Goal: Information Seeking & Learning: Check status

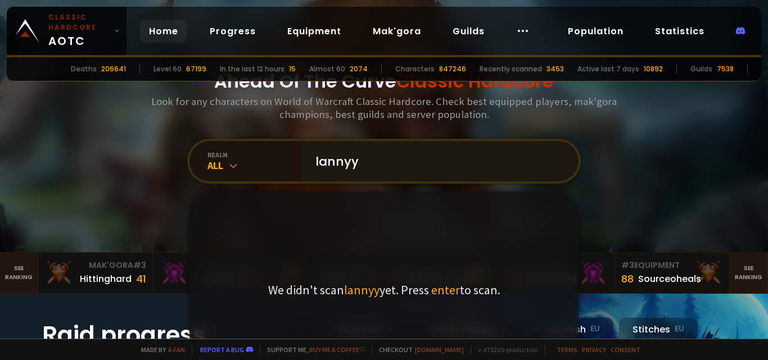
type input "[PERSON_NAME]"
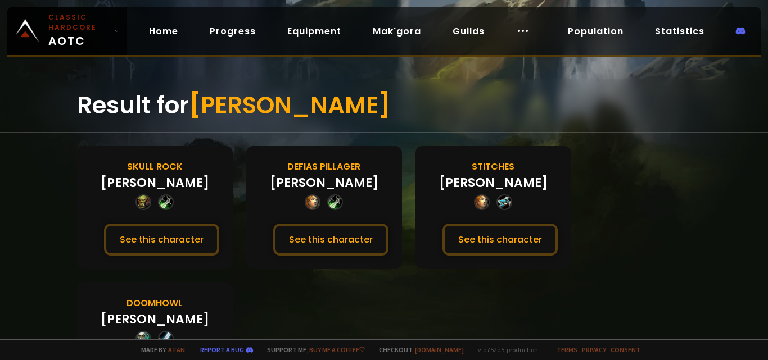
drag, startPoint x: 765, startPoint y: 132, endPoint x: 765, endPoint y: 169, distance: 36.5
click at [765, 169] on div at bounding box center [384, 180] width 768 height 360
drag, startPoint x: 767, startPoint y: 134, endPoint x: 767, endPoint y: 180, distance: 45.5
click at [767, 180] on div at bounding box center [384, 180] width 768 height 360
drag, startPoint x: 767, startPoint y: 139, endPoint x: 764, endPoint y: 171, distance: 32.2
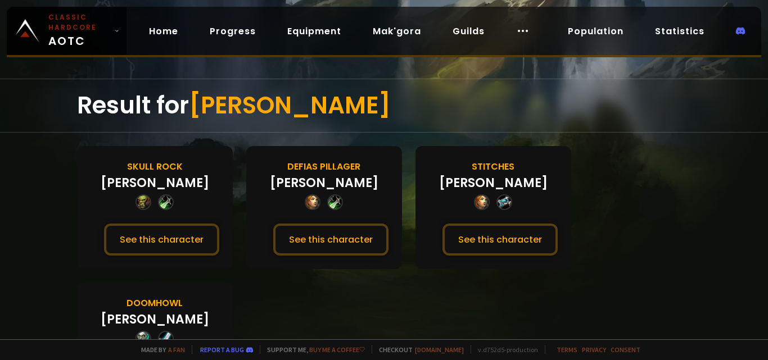
click at [764, 171] on div at bounding box center [384, 180] width 768 height 360
drag, startPoint x: 764, startPoint y: 171, endPoint x: 767, endPoint y: 194, distance: 23.7
click at [767, 194] on div at bounding box center [384, 180] width 768 height 360
click at [581, 319] on section "Skull Rock [PERSON_NAME] See this character Defias Pillager [PERSON_NAME] See t…" at bounding box center [384, 276] width 614 height 260
drag, startPoint x: 764, startPoint y: 268, endPoint x: 764, endPoint y: 289, distance: 21.9
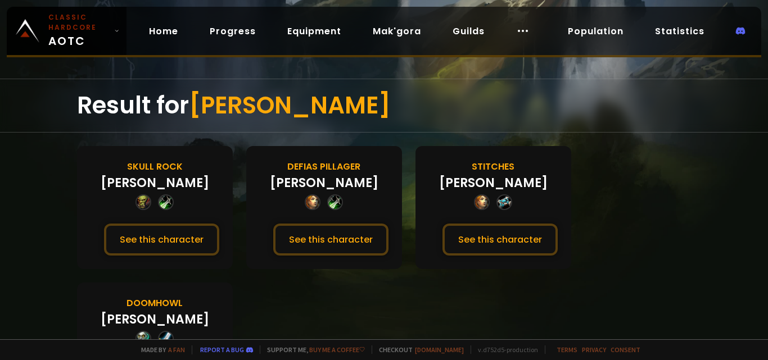
click at [764, 289] on div at bounding box center [384, 180] width 768 height 360
click at [297, 296] on section "Skull Rock [PERSON_NAME] See this character Defias Pillager [PERSON_NAME] See t…" at bounding box center [384, 276] width 614 height 260
drag, startPoint x: 765, startPoint y: 154, endPoint x: 765, endPoint y: 216, distance: 61.8
click at [765, 216] on div at bounding box center [384, 180] width 768 height 360
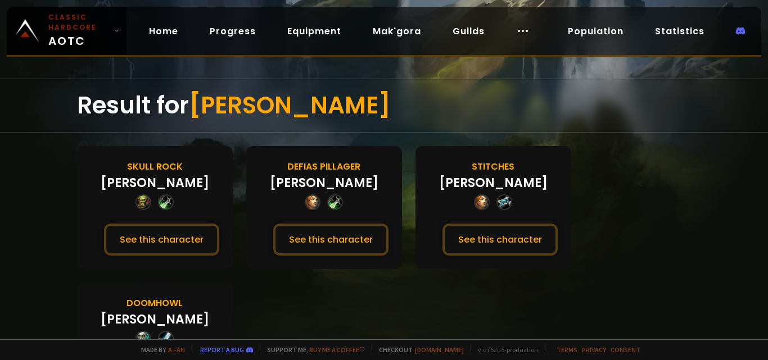
drag, startPoint x: 763, startPoint y: 99, endPoint x: 754, endPoint y: 159, distance: 60.8
click at [761, 155] on div at bounding box center [384, 180] width 768 height 360
drag, startPoint x: 761, startPoint y: 155, endPoint x: 747, endPoint y: 161, distance: 15.7
click at [760, 155] on div at bounding box center [384, 180] width 768 height 360
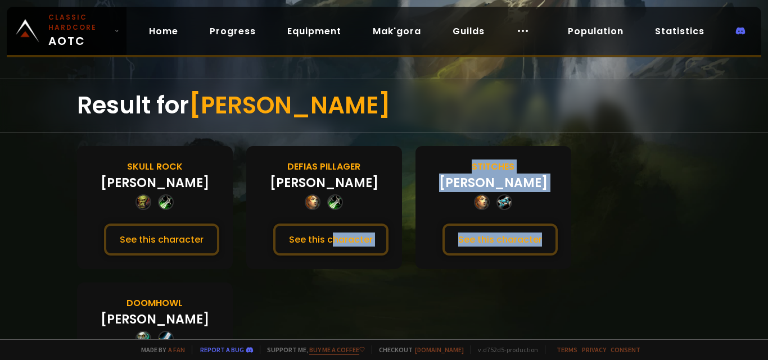
scroll to position [66, 0]
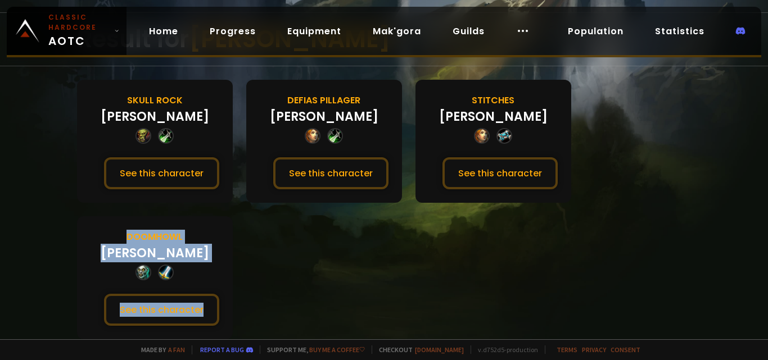
drag, startPoint x: 659, startPoint y: 205, endPoint x: 325, endPoint y: 302, distance: 348.2
click at [324, 306] on section "Skull Rock [PERSON_NAME] See this character Defias Pillager [PERSON_NAME] See t…" at bounding box center [384, 210] width 614 height 260
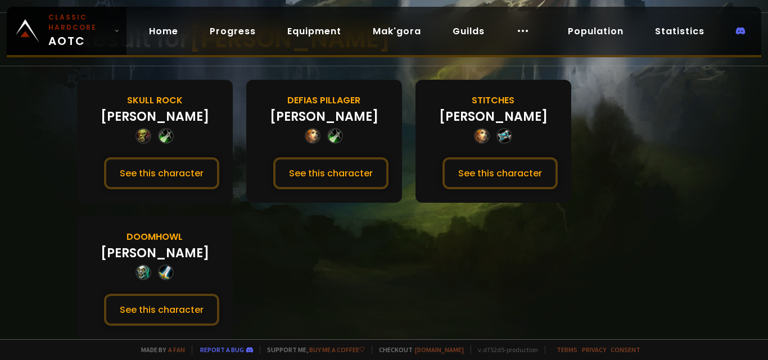
click at [356, 275] on section "Skull Rock [PERSON_NAME] See this character Defias Pillager [PERSON_NAME] See t…" at bounding box center [384, 210] width 614 height 260
drag, startPoint x: 767, startPoint y: 184, endPoint x: 765, endPoint y: 121, distance: 62.4
click at [765, 121] on div at bounding box center [384, 180] width 768 height 360
drag, startPoint x: 765, startPoint y: 122, endPoint x: 748, endPoint y: 74, distance: 51.4
click at [761, 72] on div at bounding box center [384, 180] width 768 height 360
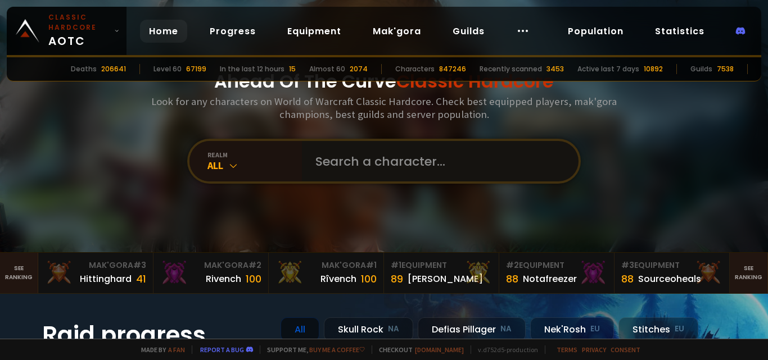
click at [373, 157] on input "text" at bounding box center [437, 161] width 256 height 40
paste input "[PERSON_NAME]"
type input "[PERSON_NAME]"
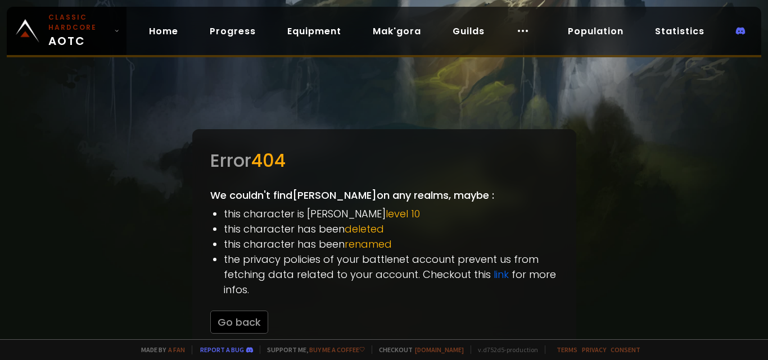
drag, startPoint x: 767, startPoint y: 164, endPoint x: 735, endPoint y: 153, distance: 34.1
click at [767, 138] on div at bounding box center [384, 180] width 768 height 360
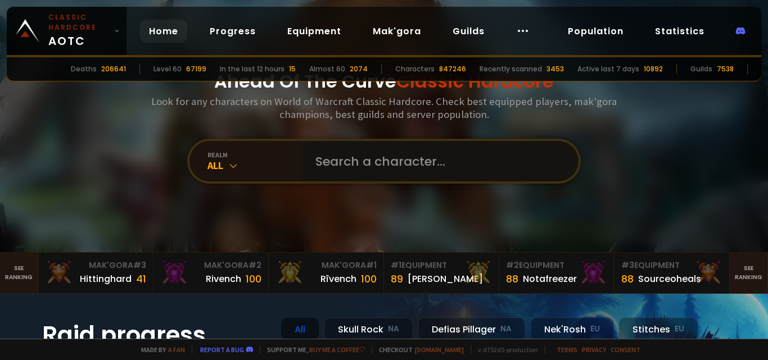
click at [391, 151] on input "text" at bounding box center [437, 161] width 256 height 40
paste input "[PERSON_NAME]"
type input "[PERSON_NAME]"
click at [401, 156] on input "text" at bounding box center [437, 161] width 256 height 40
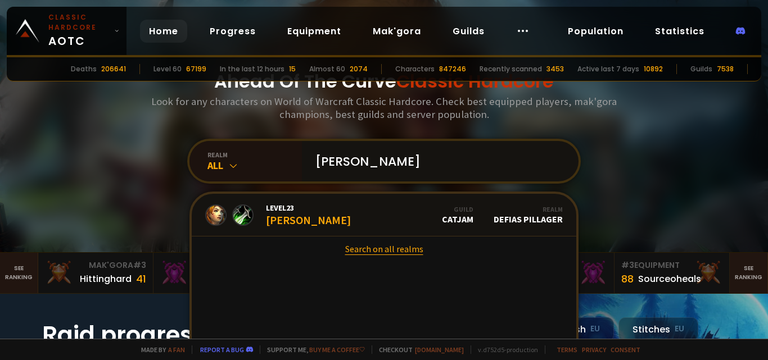
type input "[PERSON_NAME]"
click at [382, 249] on link "Search on all realms" at bounding box center [384, 249] width 384 height 25
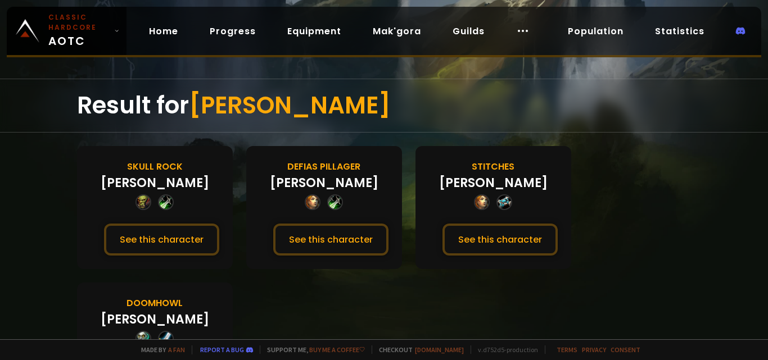
click at [156, 321] on div "[PERSON_NAME]" at bounding box center [155, 319] width 108 height 19
click at [167, 337] on div at bounding box center [166, 339] width 16 height 16
click at [765, 336] on div at bounding box center [384, 180] width 768 height 360
click at [765, 337] on div at bounding box center [384, 180] width 768 height 360
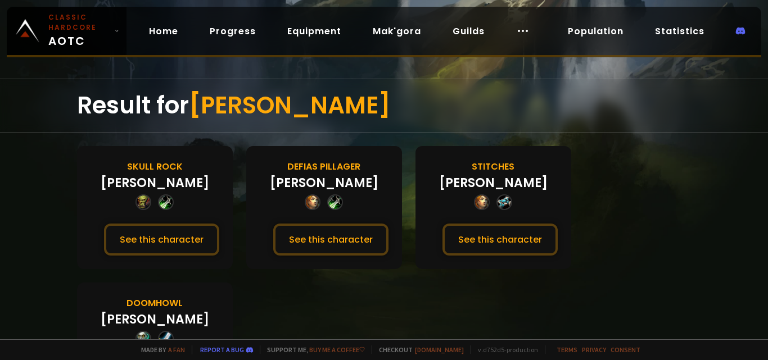
click at [765, 337] on div at bounding box center [384, 180] width 768 height 360
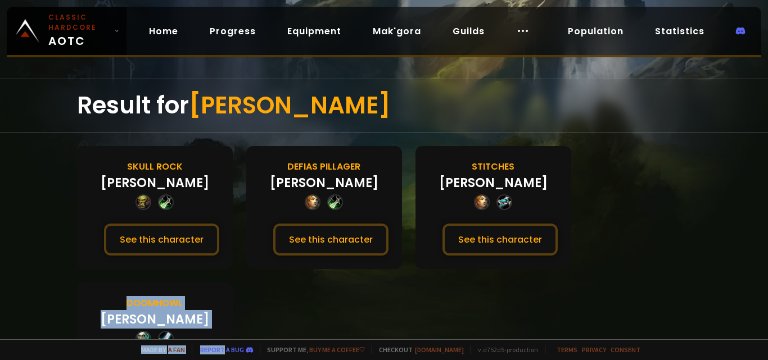
drag, startPoint x: 580, startPoint y: 328, endPoint x: 226, endPoint y: 341, distance: 354.3
click at [229, 345] on div "Classic Hardcore AOTC Home Progress Equipment Mak'gora Guilds Population Statis…" at bounding box center [384, 180] width 768 height 360
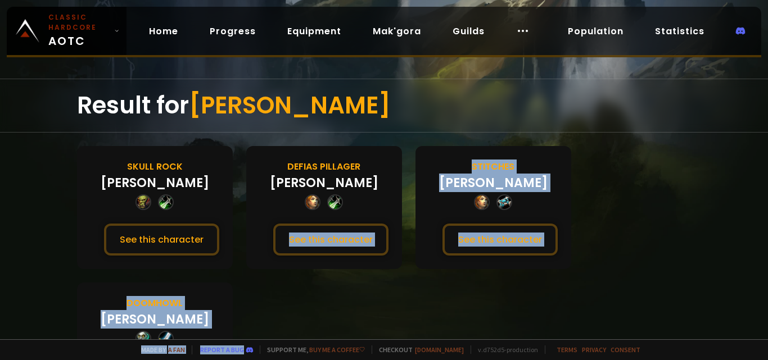
scroll to position [66, 0]
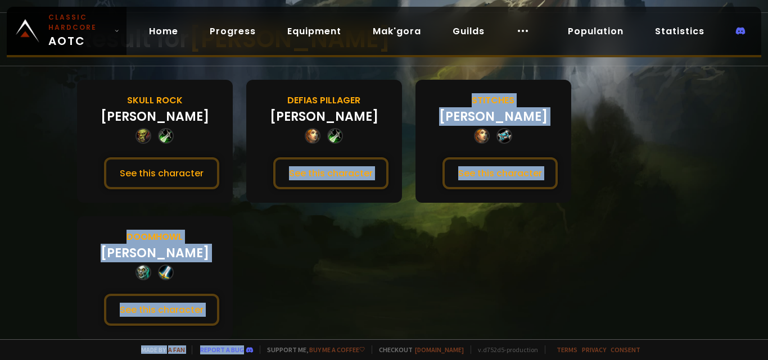
drag, startPoint x: 276, startPoint y: 288, endPoint x: 271, endPoint y: 365, distance: 77.2
click at [271, 360] on html "Classic Hardcore AOTC Home Progress Equipment Mak'gora Guilds Population Statis…" at bounding box center [384, 180] width 768 height 360
click at [337, 286] on section "Skull Rock [PERSON_NAME] See this character Defias Pillager [PERSON_NAME] See t…" at bounding box center [384, 210] width 614 height 260
click at [179, 308] on button "See this character" at bounding box center [161, 310] width 115 height 32
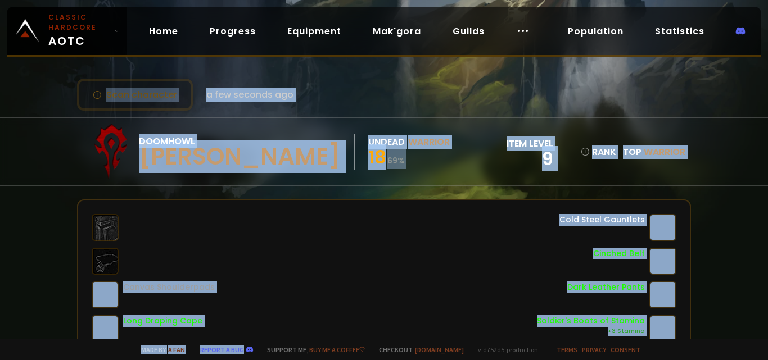
click at [432, 161] on div "Doomhowl [PERSON_NAME] Undead Warrior 18 69 % item level 9 rank Top Warrior" at bounding box center [384, 151] width 614 height 67
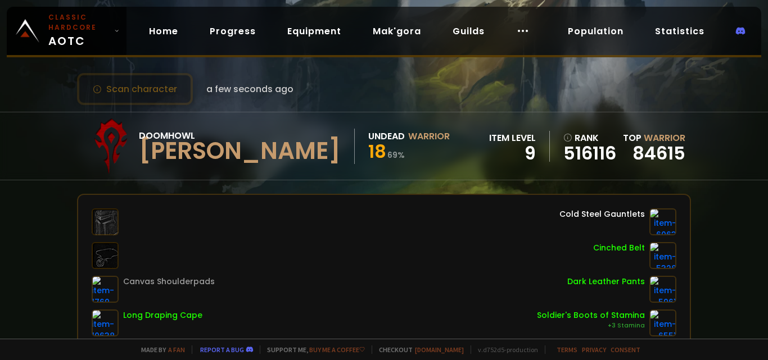
scroll to position [4, 0]
